Goal: Transaction & Acquisition: Download file/media

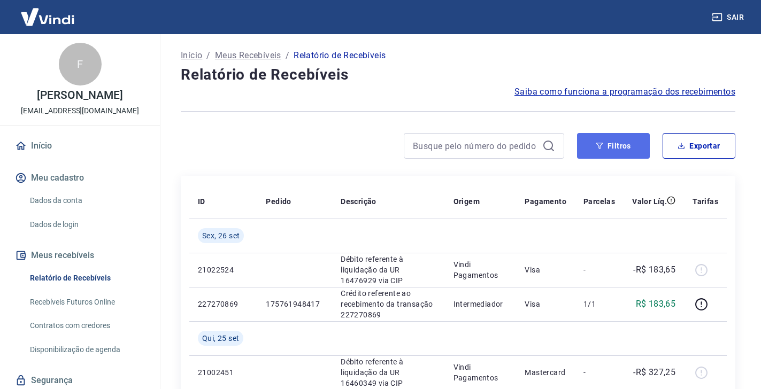
click at [606, 145] on button "Filtros" at bounding box center [613, 146] width 73 height 26
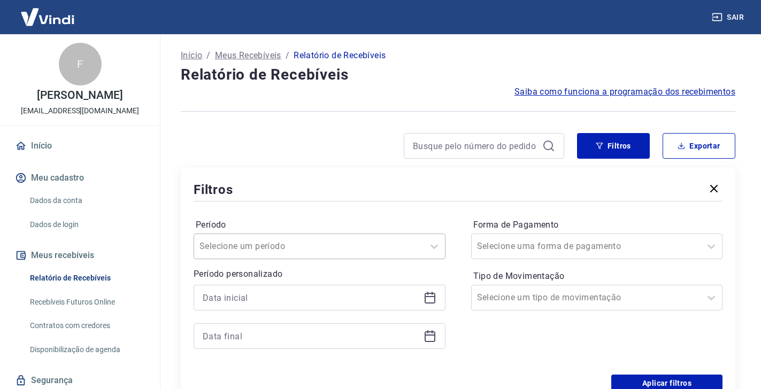
click at [419, 250] on div "Selecione um período" at bounding box center [320, 247] width 252 height 26
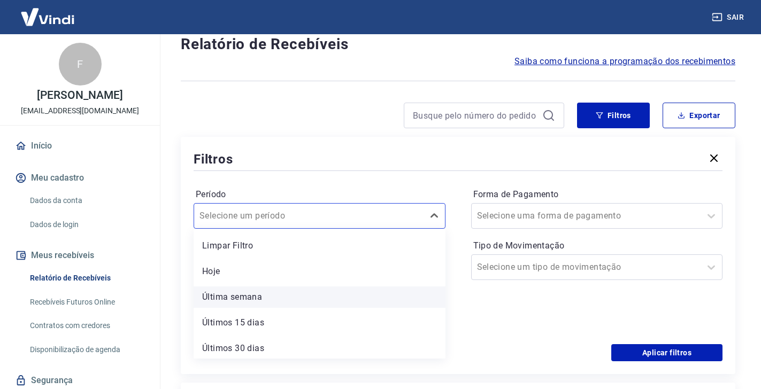
scroll to position [54, 0]
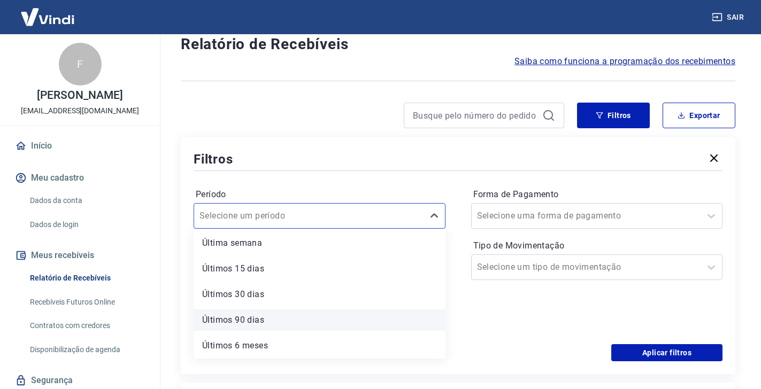
click at [248, 325] on div "Últimos 90 dias" at bounding box center [320, 320] width 252 height 21
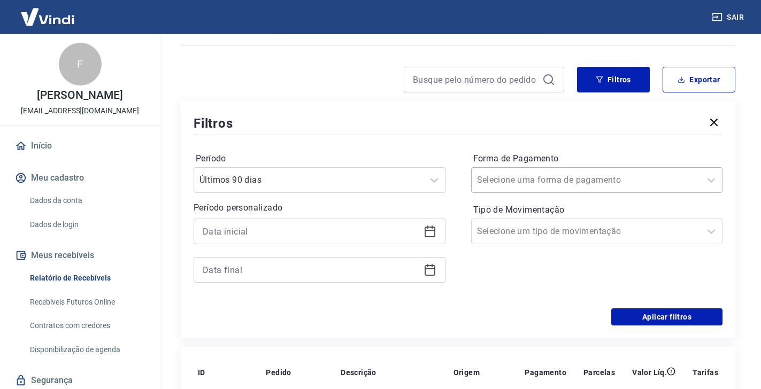
scroll to position [85, 0]
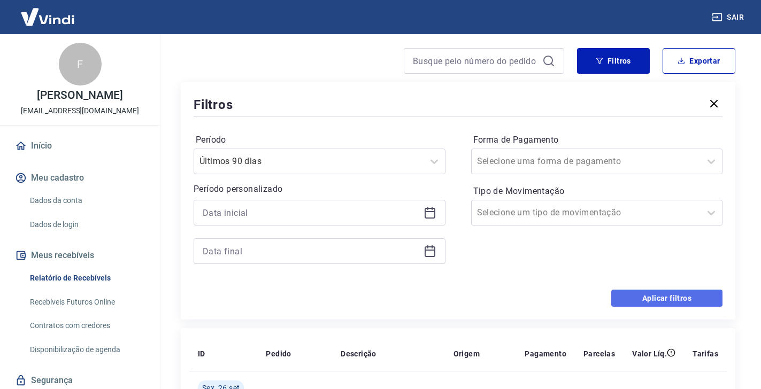
click at [656, 297] on button "Aplicar filtros" at bounding box center [666, 298] width 111 height 17
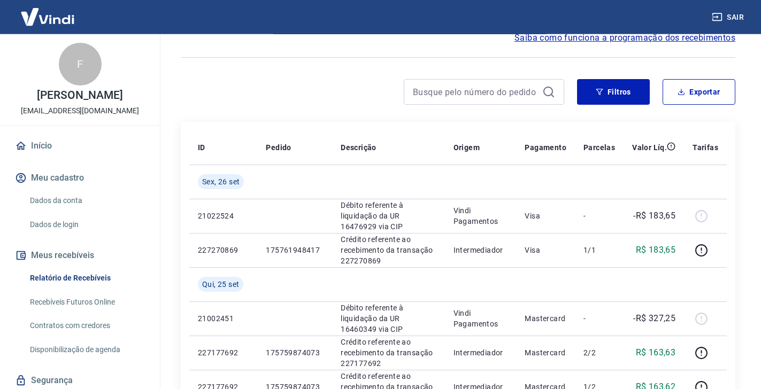
scroll to position [55, 0]
click at [699, 92] on button "Exportar" at bounding box center [699, 92] width 73 height 26
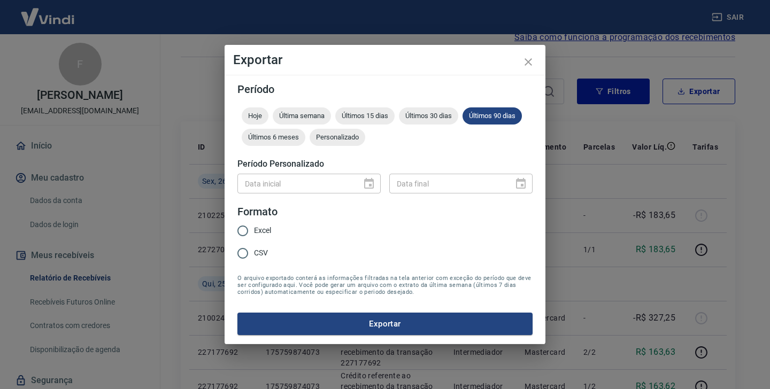
click at [246, 234] on input "Excel" at bounding box center [243, 231] width 22 height 22
radio input "true"
click at [381, 326] on button "Exportar" at bounding box center [384, 324] width 295 height 22
